Goal: Use online tool/utility: Utilize a website feature to perform a specific function

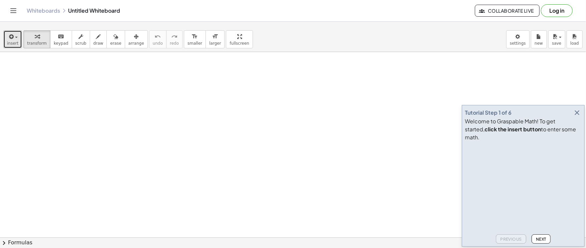
click at [16, 33] on div "button" at bounding box center [12, 36] width 11 height 8
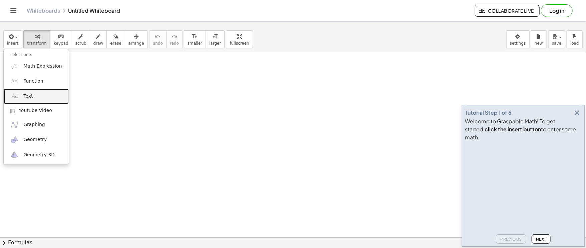
click at [24, 95] on span "Text" at bounding box center [27, 96] width 9 height 7
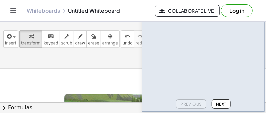
click at [227, 104] on span "Next" at bounding box center [221, 103] width 10 height 5
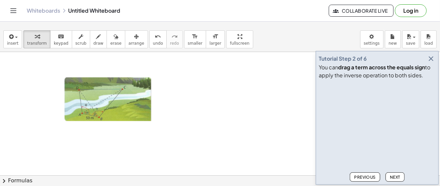
click at [429, 55] on icon "button" at bounding box center [430, 59] width 8 height 8
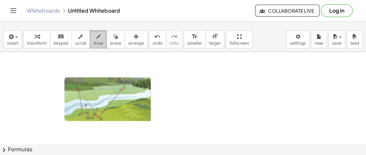
click at [96, 37] on button "draw" at bounding box center [98, 39] width 17 height 18
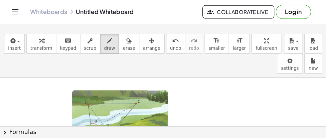
scroll to position [14, 0]
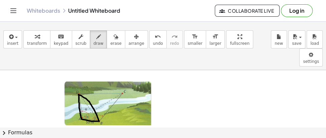
drag, startPoint x: 78, startPoint y: 75, endPoint x: 83, endPoint y: 78, distance: 5.1
click at [78, 76] on div at bounding box center [163, 113] width 326 height 114
click at [101, 30] on div "insert select one: Math Expression Function Text Youtube Video Graphing Geometr…" at bounding box center [163, 48] width 326 height 43
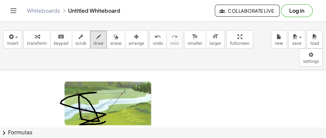
drag, startPoint x: 80, startPoint y: 105, endPoint x: 95, endPoint y: 73, distance: 36.3
click at [90, 79] on div at bounding box center [163, 113] width 326 height 114
drag, startPoint x: 102, startPoint y: 46, endPoint x: 105, endPoint y: 46, distance: 3.7
click at [106, 44] on button "erase" at bounding box center [115, 39] width 18 height 18
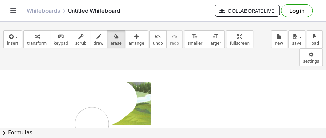
drag, startPoint x: 81, startPoint y: 82, endPoint x: 127, endPoint y: 107, distance: 52.3
click at [119, 106] on div at bounding box center [163, 113] width 326 height 114
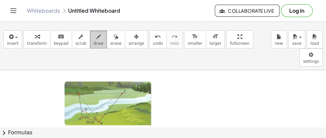
click at [93, 43] on span "draw" at bounding box center [98, 43] width 10 height 5
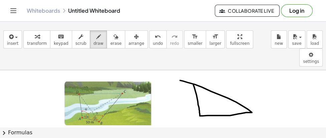
drag, startPoint x: 193, startPoint y: 65, endPoint x: 180, endPoint y: 61, distance: 14.3
click at [180, 61] on div at bounding box center [163, 113] width 326 height 114
click at [188, 60] on div at bounding box center [163, 113] width 326 height 114
drag, startPoint x: 191, startPoint y: 56, endPoint x: 184, endPoint y: 64, distance: 10.4
click at [184, 64] on div at bounding box center [163, 113] width 326 height 114
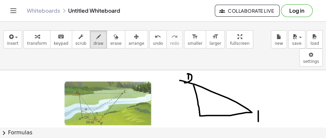
drag, startPoint x: 258, startPoint y: 94, endPoint x: 257, endPoint y: 102, distance: 8.4
click at [257, 102] on div at bounding box center [163, 113] width 326 height 114
drag, startPoint x: 256, startPoint y: 92, endPoint x: 255, endPoint y: 100, distance: 8.8
click at [255, 100] on div at bounding box center [163, 113] width 326 height 114
drag, startPoint x: 194, startPoint y: 108, endPoint x: 203, endPoint y: 106, distance: 9.6
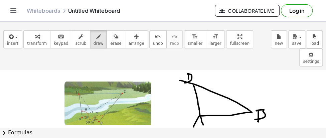
click at [203, 106] on div at bounding box center [163, 113] width 326 height 114
drag, startPoint x: 198, startPoint y: 103, endPoint x: 202, endPoint y: 103, distance: 4.0
click at [202, 103] on div at bounding box center [163, 113] width 326 height 114
drag, startPoint x: 228, startPoint y: 99, endPoint x: 230, endPoint y: 91, distance: 7.7
click at [230, 91] on div at bounding box center [163, 113] width 326 height 114
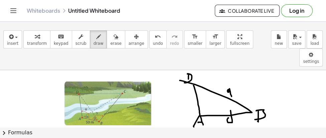
drag, startPoint x: 228, startPoint y: 71, endPoint x: 233, endPoint y: 75, distance: 6.9
click at [236, 75] on div at bounding box center [163, 113] width 326 height 114
drag, startPoint x: 181, startPoint y: 85, endPoint x: 186, endPoint y: 76, distance: 10.8
click at [186, 76] on div at bounding box center [163, 113] width 326 height 114
click at [182, 84] on div at bounding box center [163, 113] width 326 height 114
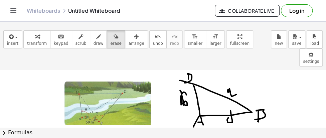
drag, startPoint x: 106, startPoint y: 41, endPoint x: 152, endPoint y: 67, distance: 52.4
click at [110, 43] on button "erase" at bounding box center [115, 39] width 18 height 18
drag, startPoint x: 158, startPoint y: 77, endPoint x: 172, endPoint y: 80, distance: 14.0
click at [172, 80] on div at bounding box center [163, 113] width 326 height 114
drag, startPoint x: 94, startPoint y: 34, endPoint x: 106, endPoint y: 40, distance: 13.1
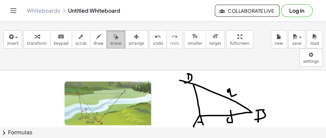
click at [94, 35] on button "draw" at bounding box center [98, 39] width 17 height 18
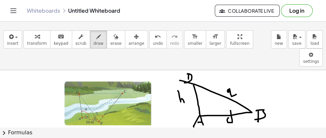
drag, startPoint x: 181, startPoint y: 83, endPoint x: 177, endPoint y: 82, distance: 3.4
click at [177, 82] on div at bounding box center [163, 113] width 326 height 114
drag, startPoint x: 199, startPoint y: 86, endPoint x: 209, endPoint y: 93, distance: 11.8
click at [209, 93] on div at bounding box center [163, 113] width 326 height 114
click at [206, 78] on div at bounding box center [163, 113] width 326 height 114
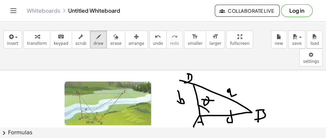
click at [214, 81] on div at bounding box center [163, 113] width 326 height 114
drag, startPoint x: 89, startPoint y: 100, endPoint x: 77, endPoint y: 93, distance: 13.2
click at [77, 93] on div at bounding box center [163, 113] width 326 height 114
click at [113, 35] on icon "button" at bounding box center [115, 37] width 5 height 8
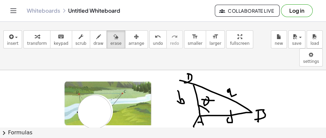
click at [92, 94] on div at bounding box center [163, 113] width 326 height 114
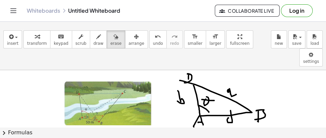
drag, startPoint x: 86, startPoint y: 40, endPoint x: 107, endPoint y: 51, distance: 23.7
click at [90, 41] on button "draw" at bounding box center [98, 39] width 17 height 18
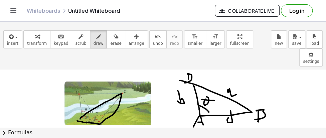
drag, startPoint x: 80, startPoint y: 99, endPoint x: 77, endPoint y: 102, distance: 4.3
click at [77, 102] on div at bounding box center [163, 113] width 326 height 114
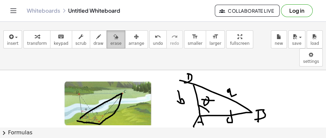
click at [113, 40] on icon "button" at bounding box center [115, 37] width 5 height 8
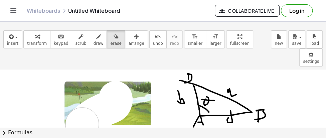
drag, startPoint x: 116, startPoint y: 80, endPoint x: 97, endPoint y: 73, distance: 20.1
click at [84, 102] on div at bounding box center [163, 113] width 326 height 114
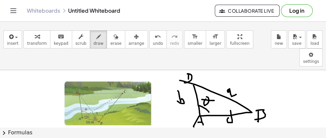
drag, startPoint x: 88, startPoint y: 38, endPoint x: 96, endPoint y: 76, distance: 39.4
click at [96, 38] on icon "button" at bounding box center [98, 37] width 5 height 8
drag, startPoint x: 90, startPoint y: 100, endPoint x: 102, endPoint y: 95, distance: 12.9
click at [102, 95] on div at bounding box center [163, 113] width 326 height 114
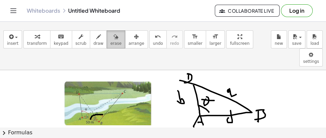
click at [110, 43] on span "erase" at bounding box center [115, 43] width 11 height 5
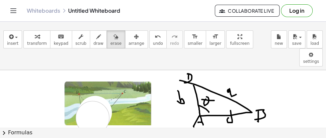
drag, startPoint x: 95, startPoint y: 94, endPoint x: 92, endPoint y: 99, distance: 5.5
click at [92, 99] on div at bounding box center [163, 113] width 326 height 114
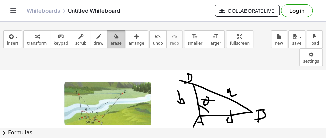
drag, startPoint x: 94, startPoint y: 40, endPoint x: 102, endPoint y: 44, distance: 8.7
click at [102, 44] on div "transform keyboard keypad scrub draw erase arrange" at bounding box center [85, 39] width 124 height 18
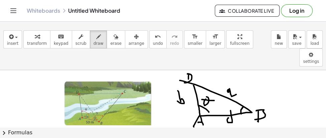
drag, startPoint x: 241, startPoint y: 95, endPoint x: 243, endPoint y: 88, distance: 6.9
click at [243, 88] on div at bounding box center [163, 113] width 326 height 114
drag, startPoint x: 235, startPoint y: 86, endPoint x: 237, endPoint y: 90, distance: 3.7
click at [236, 90] on div at bounding box center [163, 113] width 326 height 114
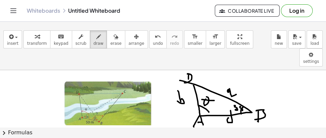
drag, startPoint x: 240, startPoint y: 87, endPoint x: 239, endPoint y: 91, distance: 3.8
click at [239, 91] on div at bounding box center [163, 113] width 326 height 114
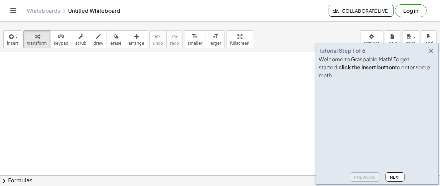
click at [325, 47] on icon "button" at bounding box center [430, 51] width 8 height 8
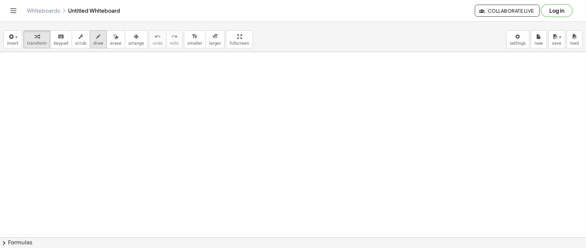
click at [96, 36] on icon "button" at bounding box center [98, 37] width 5 height 8
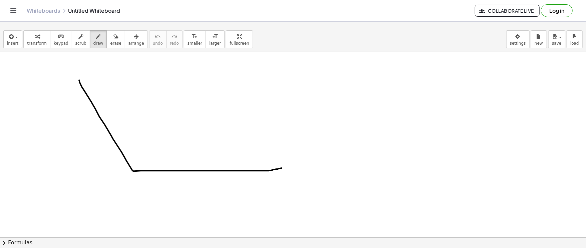
drag, startPoint x: 79, startPoint y: 80, endPoint x: 297, endPoint y: 164, distance: 233.0
click at [301, 137] on div at bounding box center [293, 237] width 586 height 371
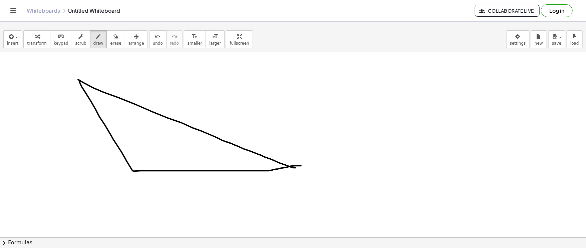
drag, startPoint x: 78, startPoint y: 80, endPoint x: 296, endPoint y: 168, distance: 234.4
click at [296, 137] on div at bounding box center [293, 237] width 586 height 371
drag, startPoint x: 124, startPoint y: 155, endPoint x: 149, endPoint y: 165, distance: 26.2
click at [149, 137] on div at bounding box center [293, 237] width 586 height 371
drag, startPoint x: 143, startPoint y: 135, endPoint x: 139, endPoint y: 139, distance: 5.9
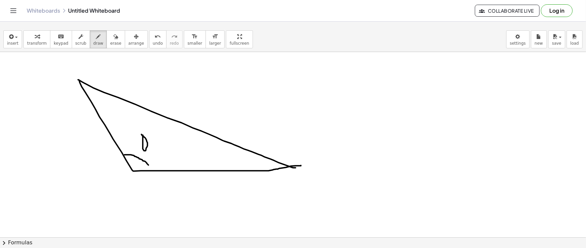
click at [141, 134] on div at bounding box center [293, 237] width 586 height 371
drag, startPoint x: 139, startPoint y: 139, endPoint x: 150, endPoint y: 142, distance: 11.3
click at [150, 137] on div at bounding box center [293, 237] width 586 height 371
drag, startPoint x: 264, startPoint y: 160, endPoint x: 261, endPoint y: 171, distance: 11.4
click at [261, 137] on div at bounding box center [293, 237] width 586 height 371
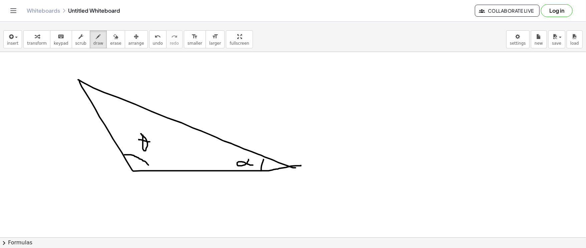
drag, startPoint x: 249, startPoint y: 160, endPoint x: 256, endPoint y: 165, distance: 9.4
click at [256, 137] on div at bounding box center [293, 237] width 586 height 371
drag, startPoint x: 63, startPoint y: 66, endPoint x: 64, endPoint y: 78, distance: 12.1
click at [64, 78] on div at bounding box center [293, 237] width 586 height 371
drag, startPoint x: 66, startPoint y: 61, endPoint x: 60, endPoint y: 77, distance: 17.6
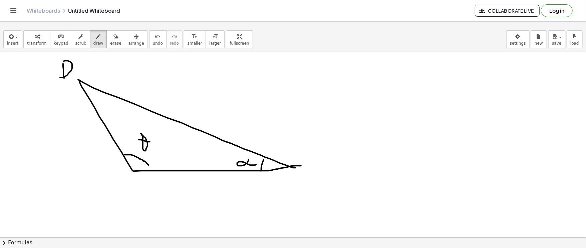
click at [60, 77] on div at bounding box center [293, 237] width 586 height 371
drag, startPoint x: 296, startPoint y: 172, endPoint x: 296, endPoint y: 176, distance: 3.7
click at [299, 137] on div at bounding box center [293, 237] width 586 height 371
drag, startPoint x: 298, startPoint y: 173, endPoint x: 263, endPoint y: 192, distance: 40.6
click at [292, 137] on div at bounding box center [293, 237] width 586 height 371
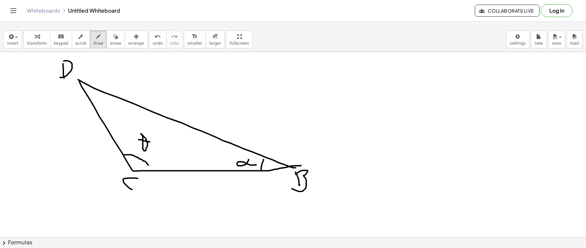
drag, startPoint x: 138, startPoint y: 179, endPoint x: 129, endPoint y: 188, distance: 12.8
click at [130, 137] on div at bounding box center [293, 237] width 586 height 371
drag, startPoint x: 139, startPoint y: 179, endPoint x: 120, endPoint y: 184, distance: 19.7
click at [145, 137] on div at bounding box center [293, 237] width 586 height 371
drag, startPoint x: 119, startPoint y: 184, endPoint x: 149, endPoint y: 184, distance: 29.7
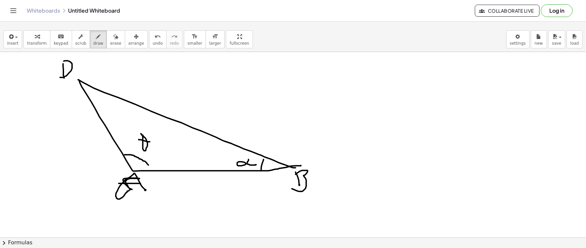
click at [148, 137] on div at bounding box center [293, 237] width 586 height 371
drag, startPoint x: 216, startPoint y: 184, endPoint x: 213, endPoint y: 195, distance: 11.6
click at [196, 137] on div at bounding box center [293, 237] width 586 height 371
drag, startPoint x: 230, startPoint y: 184, endPoint x: 225, endPoint y: 183, distance: 5.6
click at [227, 137] on div at bounding box center [293, 237] width 586 height 371
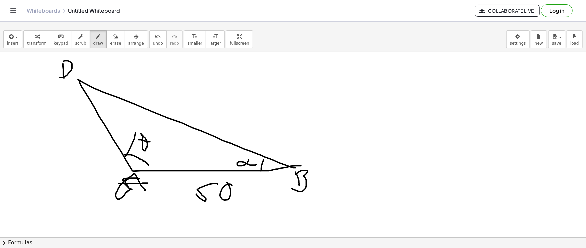
drag, startPoint x: 136, startPoint y: 133, endPoint x: 135, endPoint y: 142, distance: 9.7
click at [125, 137] on div at bounding box center [293, 237] width 586 height 371
click at [144, 134] on div at bounding box center [293, 237] width 586 height 371
drag, startPoint x: 163, startPoint y: 134, endPoint x: 159, endPoint y: 138, distance: 6.2
click at [159, 137] on div at bounding box center [293, 237] width 586 height 371
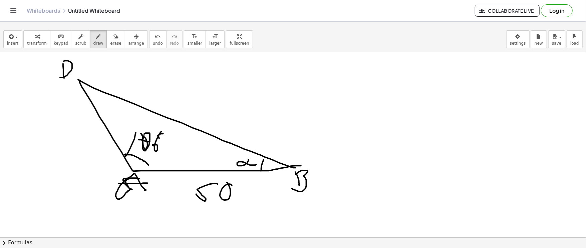
drag, startPoint x: 155, startPoint y: 146, endPoint x: 172, endPoint y: 151, distance: 18.3
click at [159, 137] on div at bounding box center [293, 237] width 586 height 371
drag, startPoint x: 215, startPoint y: 151, endPoint x: 212, endPoint y: 165, distance: 14.4
click at [212, 137] on div at bounding box center [293, 237] width 586 height 371
drag, startPoint x: 233, startPoint y: 151, endPoint x: 185, endPoint y: 162, distance: 49.0
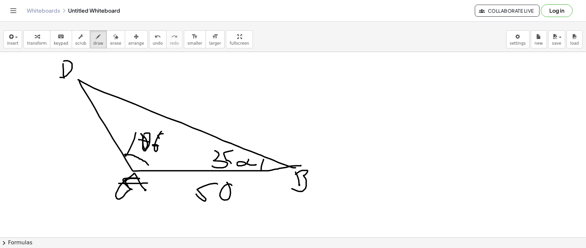
click at [219, 137] on div at bounding box center [293, 237] width 586 height 371
drag, startPoint x: 88, startPoint y: 99, endPoint x: 106, endPoint y: 93, distance: 18.2
click at [106, 93] on div at bounding box center [293, 237] width 586 height 371
drag, startPoint x: 263, startPoint y: 91, endPoint x: 274, endPoint y: 94, distance: 11.5
click at [274, 94] on div at bounding box center [293, 237] width 586 height 371
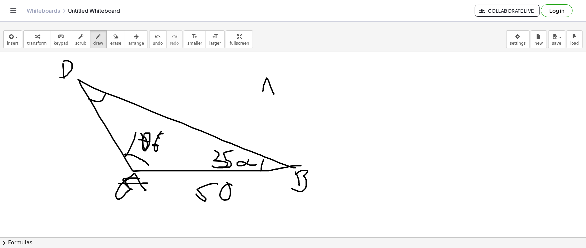
drag, startPoint x: 254, startPoint y: 80, endPoint x: 273, endPoint y: 80, distance: 19.7
click at [273, 80] on div at bounding box center [293, 237] width 586 height 371
drag, startPoint x: 302, startPoint y: 74, endPoint x: 306, endPoint y: 91, distance: 17.4
click at [306, 91] on div at bounding box center [293, 237] width 586 height 371
click at [315, 82] on div at bounding box center [293, 237] width 586 height 371
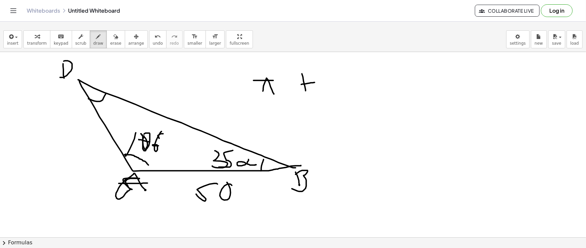
drag, startPoint x: 352, startPoint y: 75, endPoint x: 350, endPoint y: 93, distance: 17.6
click at [325, 95] on div at bounding box center [293, 237] width 586 height 371
drag, startPoint x: 366, startPoint y: 72, endPoint x: 349, endPoint y: 88, distance: 23.1
click at [325, 89] on div at bounding box center [293, 237] width 586 height 371
drag, startPoint x: 398, startPoint y: 74, endPoint x: 402, endPoint y: 100, distance: 26.9
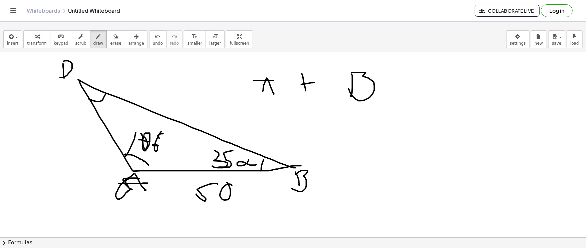
click at [325, 103] on div at bounding box center [293, 237] width 586 height 371
drag, startPoint x: 395, startPoint y: 84, endPoint x: 403, endPoint y: 84, distance: 8.0
click at [325, 84] on div at bounding box center [293, 237] width 586 height 371
click at [325, 104] on div at bounding box center [293, 237] width 586 height 371
drag, startPoint x: 425, startPoint y: 81, endPoint x: 435, endPoint y: 108, distance: 28.2
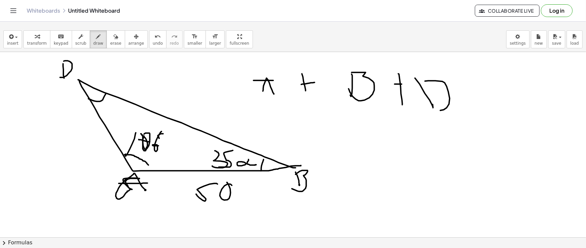
click at [325, 108] on div at bounding box center [293, 237] width 586 height 371
drag, startPoint x: 340, startPoint y: 138, endPoint x: 353, endPoint y: 127, distance: 17.3
click at [325, 127] on div at bounding box center [293, 237] width 586 height 371
drag, startPoint x: 347, startPoint y: 125, endPoint x: 358, endPoint y: 123, distance: 10.5
click at [325, 123] on div at bounding box center [293, 237] width 586 height 371
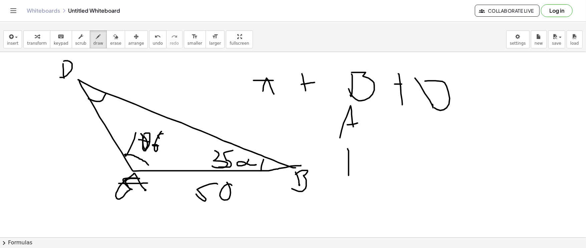
drag, startPoint x: 349, startPoint y: 154, endPoint x: 350, endPoint y: 167, distance: 12.8
click at [325, 137] on div at bounding box center [293, 237] width 586 height 371
drag, startPoint x: 358, startPoint y: 160, endPoint x: 352, endPoint y: 178, distance: 19.1
click at [325, 137] on div at bounding box center [293, 237] width 586 height 371
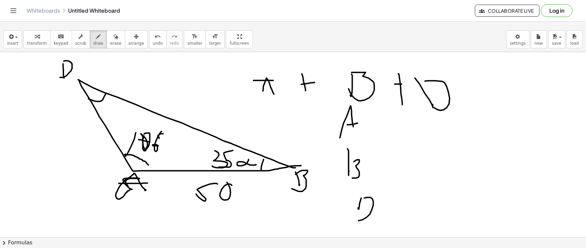
drag, startPoint x: 367, startPoint y: 198, endPoint x: 355, endPoint y: 218, distance: 24.1
click at [325, 137] on div at bounding box center [293, 237] width 586 height 371
drag, startPoint x: 361, startPoint y: 115, endPoint x: 366, endPoint y: 123, distance: 8.9
click at [325, 115] on div at bounding box center [293, 237] width 586 height 371
drag, startPoint x: 366, startPoint y: 123, endPoint x: 380, endPoint y: 123, distance: 13.4
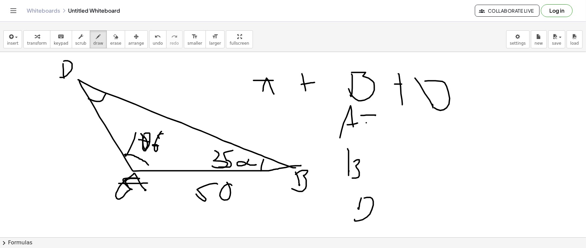
click at [325, 123] on div at bounding box center [293, 237] width 586 height 371
drag, startPoint x: 387, startPoint y: 167, endPoint x: 378, endPoint y: 175, distance: 12.5
click at [325, 137] on div at bounding box center [293, 237] width 586 height 371
drag, startPoint x: 378, startPoint y: 176, endPoint x: 384, endPoint y: 197, distance: 22.5
click at [325, 137] on div at bounding box center [293, 237] width 586 height 371
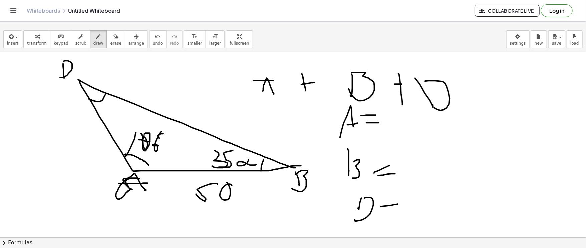
drag, startPoint x: 381, startPoint y: 206, endPoint x: 398, endPoint y: 207, distance: 17.0
click at [325, 137] on div at bounding box center [293, 237] width 586 height 371
drag, startPoint x: 393, startPoint y: 112, endPoint x: 406, endPoint y: 123, distance: 16.5
click at [325, 130] on div at bounding box center [293, 237] width 586 height 371
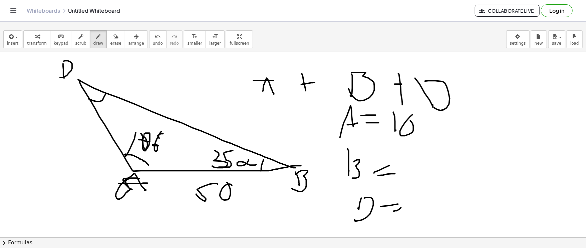
drag, startPoint x: 402, startPoint y: 127, endPoint x: 416, endPoint y: 119, distance: 16.1
click at [325, 119] on div at bounding box center [293, 237] width 586 height 371
drag, startPoint x: 426, startPoint y: 118, endPoint x: 423, endPoint y: 131, distance: 13.4
click at [325, 130] on div at bounding box center [293, 237] width 586 height 371
drag, startPoint x: 418, startPoint y: 158, endPoint x: 415, endPoint y: 170, distance: 12.0
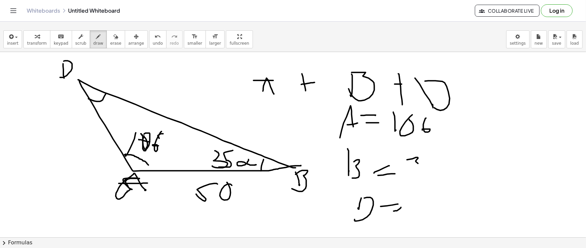
click at [325, 137] on div at bounding box center [293, 237] width 586 height 371
drag, startPoint x: 438, startPoint y: 157, endPoint x: 426, endPoint y: 183, distance: 29.0
click at [325, 137] on div at bounding box center [293, 237] width 586 height 371
drag, startPoint x: 416, startPoint y: 198, endPoint x: 432, endPoint y: 208, distance: 18.1
click at [325, 137] on div at bounding box center [293, 237] width 586 height 371
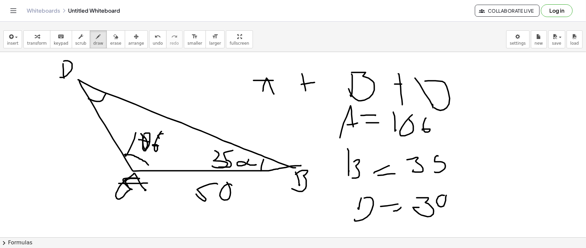
drag, startPoint x: 445, startPoint y: 196, endPoint x: 461, endPoint y: 176, distance: 25.9
click at [325, 137] on div at bounding box center [293, 237] width 586 height 371
drag, startPoint x: 488, startPoint y: 122, endPoint x: 495, endPoint y: 134, distance: 13.9
click at [325, 134] on div at bounding box center [293, 237] width 586 height 371
drag, startPoint x: 488, startPoint y: 157, endPoint x: 491, endPoint y: 189, distance: 32.5
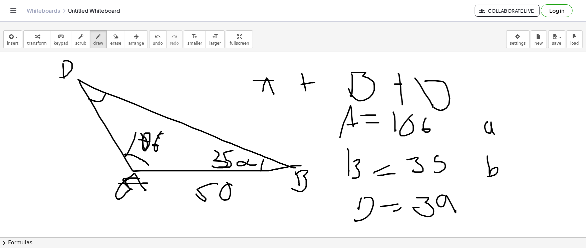
click at [325, 137] on div at bounding box center [293, 237] width 586 height 371
drag, startPoint x: 498, startPoint y: 200, endPoint x: 494, endPoint y: 201, distance: 4.4
click at [325, 137] on div at bounding box center [293, 237] width 586 height 371
drag, startPoint x: 491, startPoint y: 191, endPoint x: 495, endPoint y: 193, distance: 4.3
click at [325, 137] on div at bounding box center [293, 237] width 586 height 371
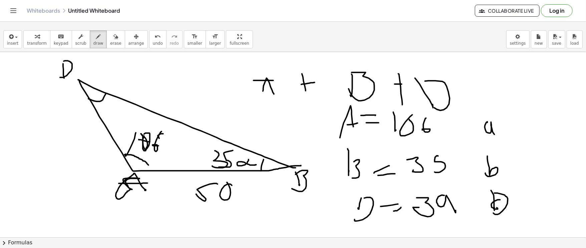
drag, startPoint x: 495, startPoint y: 193, endPoint x: 494, endPoint y: 213, distance: 20.0
click at [325, 137] on div at bounding box center [293, 237] width 586 height 371
drag, startPoint x: 531, startPoint y: 192, endPoint x: 518, endPoint y: 206, distance: 18.9
click at [325, 137] on div at bounding box center [293, 237] width 586 height 371
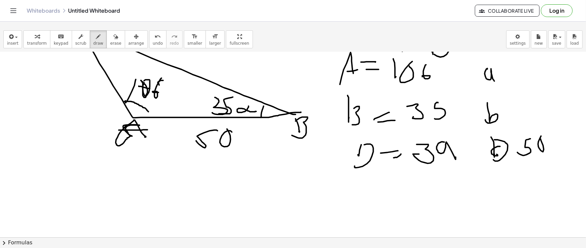
scroll to position [67, 0]
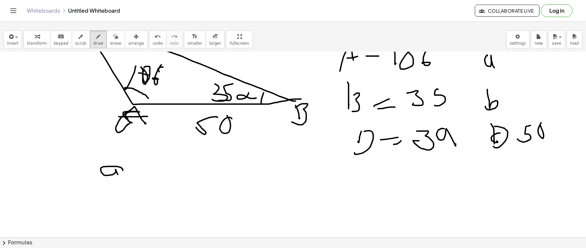
drag, startPoint x: 121, startPoint y: 168, endPoint x: 119, endPoint y: 177, distance: 9.1
click at [119, 137] on div at bounding box center [293, 170] width 586 height 371
drag, startPoint x: 91, startPoint y: 188, endPoint x: 139, endPoint y: 186, distance: 48.4
click at [139, 137] on div at bounding box center [293, 170] width 586 height 371
drag, startPoint x: 94, startPoint y: 201, endPoint x: 98, endPoint y: 211, distance: 10.8
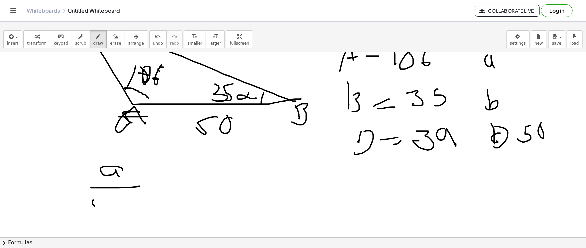
click at [98, 137] on div at bounding box center [293, 170] width 586 height 371
drag, startPoint x: 111, startPoint y: 209, endPoint x: 114, endPoint y: 211, distance: 4.1
click at [114, 137] on div at bounding box center [293, 170] width 586 height 371
drag, startPoint x: 116, startPoint y: 212, endPoint x: 128, endPoint y: 211, distance: 12.0
click at [121, 137] on div at bounding box center [293, 170] width 586 height 371
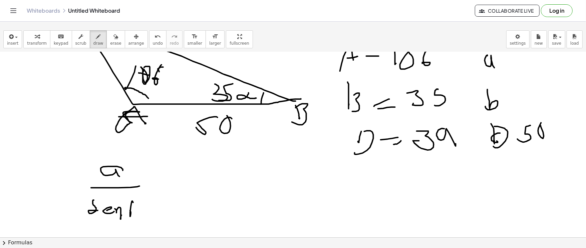
click at [133, 137] on div at bounding box center [293, 170] width 586 height 371
drag, startPoint x: 127, startPoint y: 208, endPoint x: 145, endPoint y: 200, distance: 19.6
click at [136, 137] on div at bounding box center [293, 170] width 586 height 371
click at [157, 137] on div at bounding box center [293, 170] width 586 height 371
click at [155, 137] on div at bounding box center [293, 170] width 586 height 371
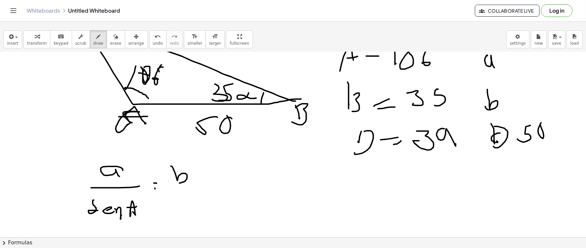
drag, startPoint x: 171, startPoint y: 167, endPoint x: 177, endPoint y: 182, distance: 16.7
click at [177, 137] on div at bounding box center [293, 170] width 586 height 371
drag, startPoint x: 163, startPoint y: 185, endPoint x: 201, endPoint y: 185, distance: 37.7
click at [201, 137] on div at bounding box center [293, 170] width 586 height 371
drag, startPoint x: 180, startPoint y: 192, endPoint x: 173, endPoint y: 204, distance: 13.6
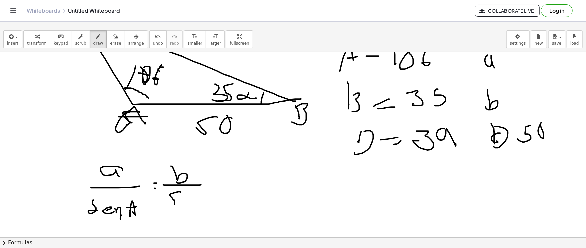
click at [173, 137] on div at bounding box center [293, 170] width 586 height 371
drag, startPoint x: 180, startPoint y: 202, endPoint x: 190, endPoint y: 200, distance: 10.5
click at [189, 137] on div at bounding box center [293, 170] width 586 height 371
drag, startPoint x: 190, startPoint y: 197, endPoint x: 196, endPoint y: 204, distance: 9.0
click at [197, 137] on div at bounding box center [293, 170] width 586 height 371
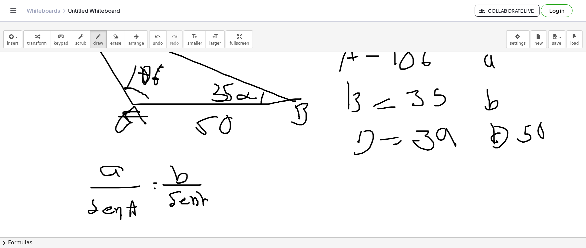
drag, startPoint x: 202, startPoint y: 197, endPoint x: 204, endPoint y: 204, distance: 7.4
click at [204, 137] on div at bounding box center [293, 170] width 586 height 371
